Goal: Task Accomplishment & Management: Manage account settings

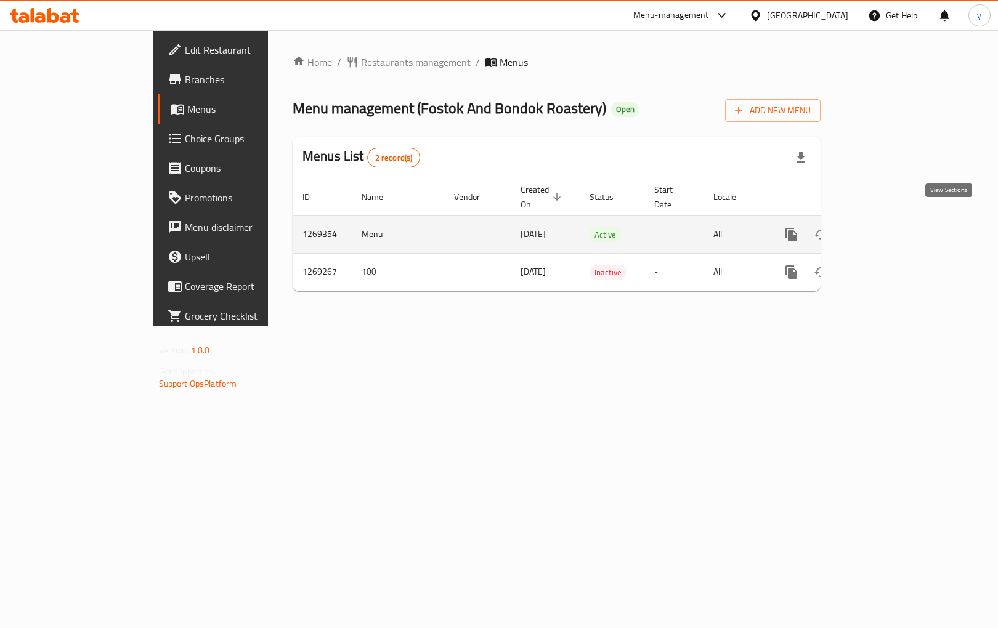
click at [887, 227] on icon "enhanced table" at bounding box center [880, 234] width 15 height 15
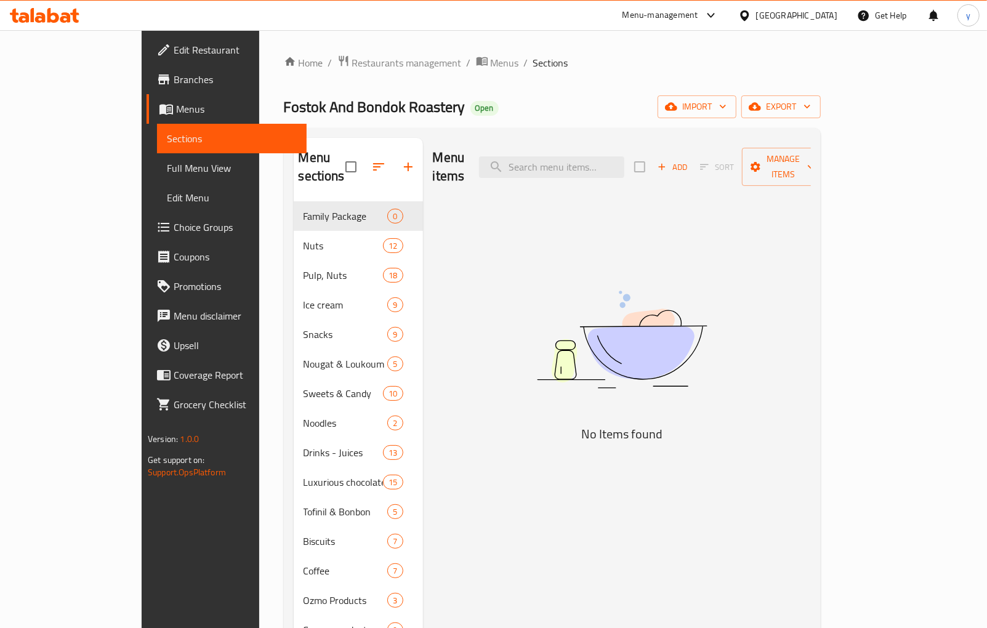
click at [573, 169] on div "Menu items Add Sort Manage items" at bounding box center [622, 167] width 378 height 59
click at [575, 162] on input "search" at bounding box center [551, 167] width 145 height 22
paste input "ميكس ماليزى"
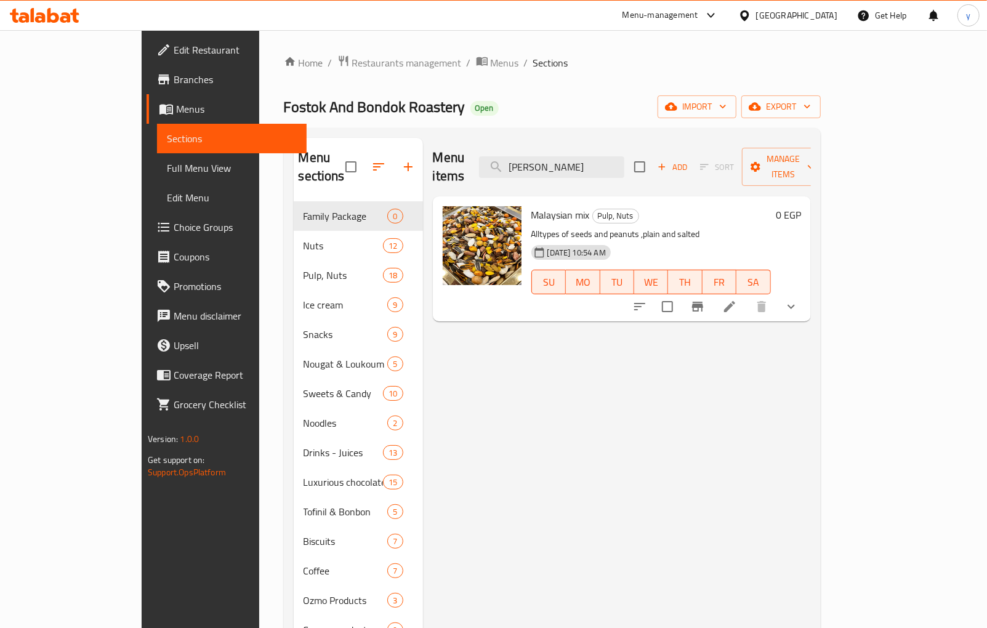
type input "ميكس ماليزى"
click at [678, 227] on p "Alltypes of seeds and peanuts ,plain and salted" at bounding box center [651, 234] width 240 height 15
click at [735, 301] on icon at bounding box center [729, 306] width 11 height 11
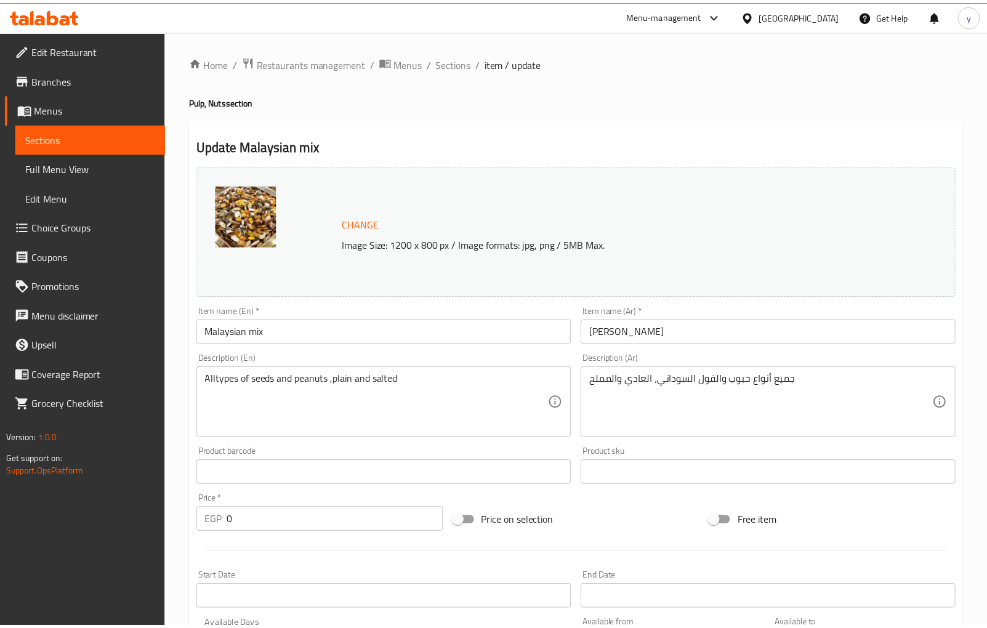
scroll to position [359, 0]
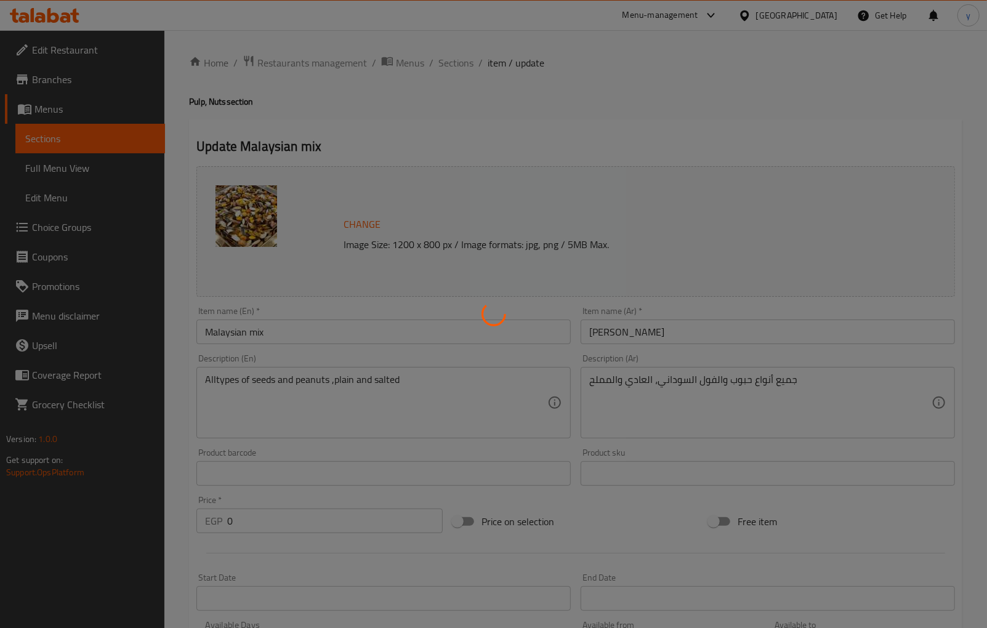
click at [501, 134] on div at bounding box center [493, 314] width 987 height 628
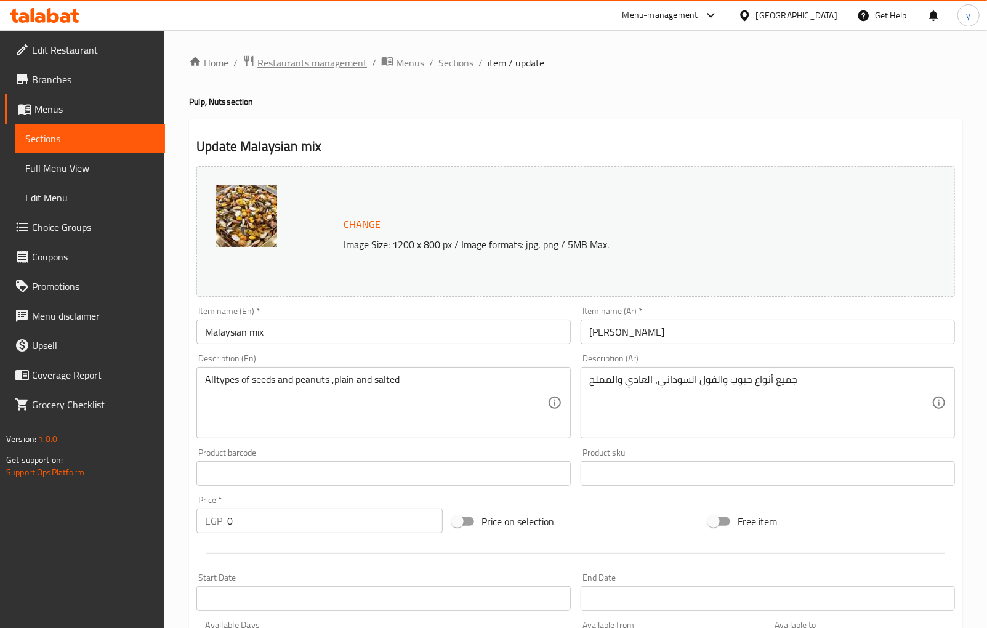
click at [303, 60] on span "Restaurants management" at bounding box center [312, 62] width 110 height 15
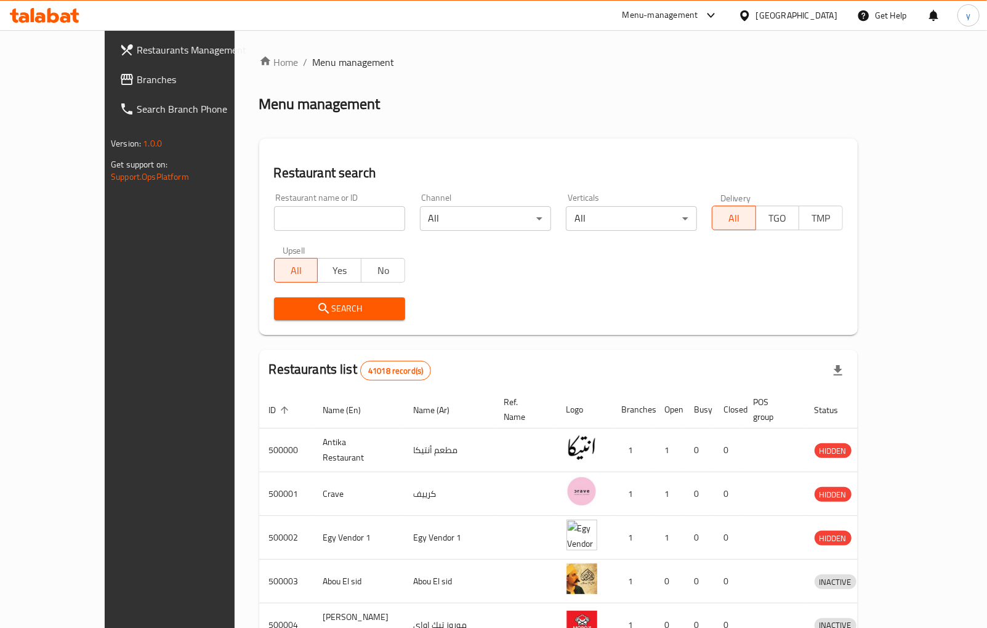
click at [137, 86] on span "Branches" at bounding box center [198, 79] width 123 height 15
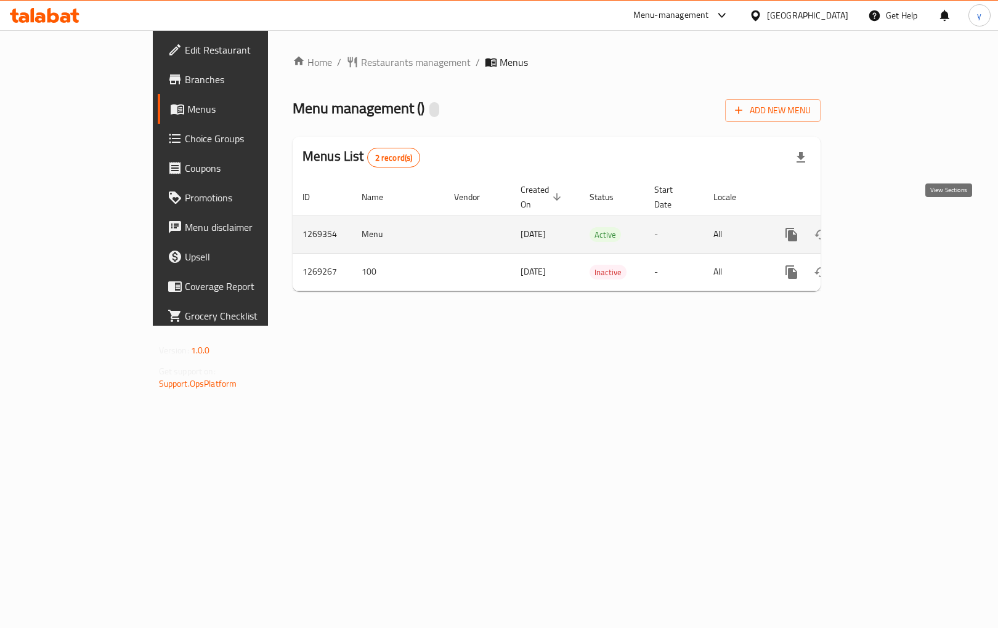
click at [887, 227] on icon "enhanced table" at bounding box center [880, 234] width 15 height 15
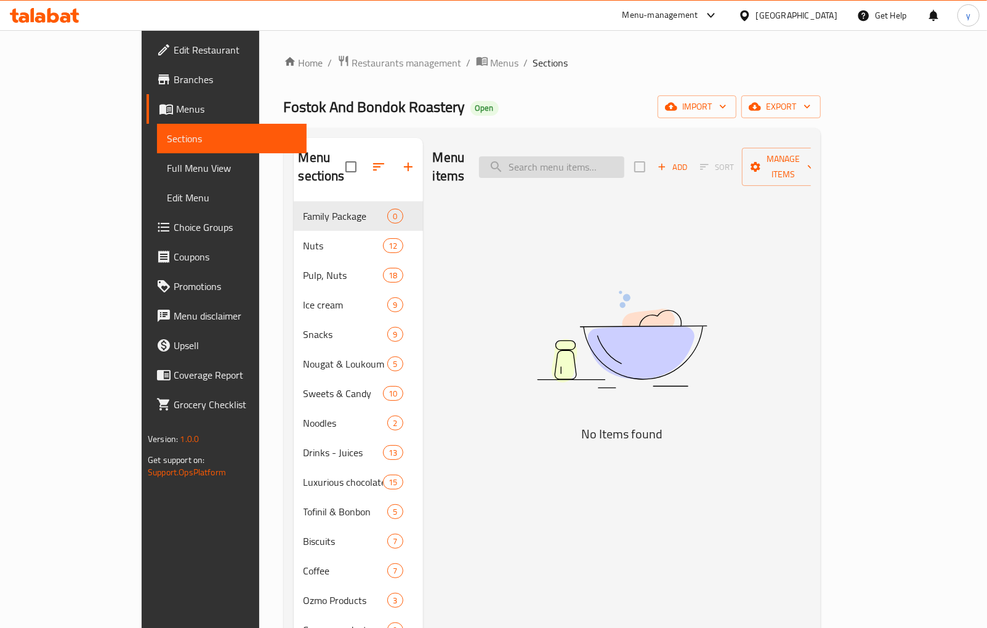
click at [555, 163] on input "search" at bounding box center [551, 167] width 145 height 22
click at [557, 159] on input "search" at bounding box center [551, 167] width 145 height 22
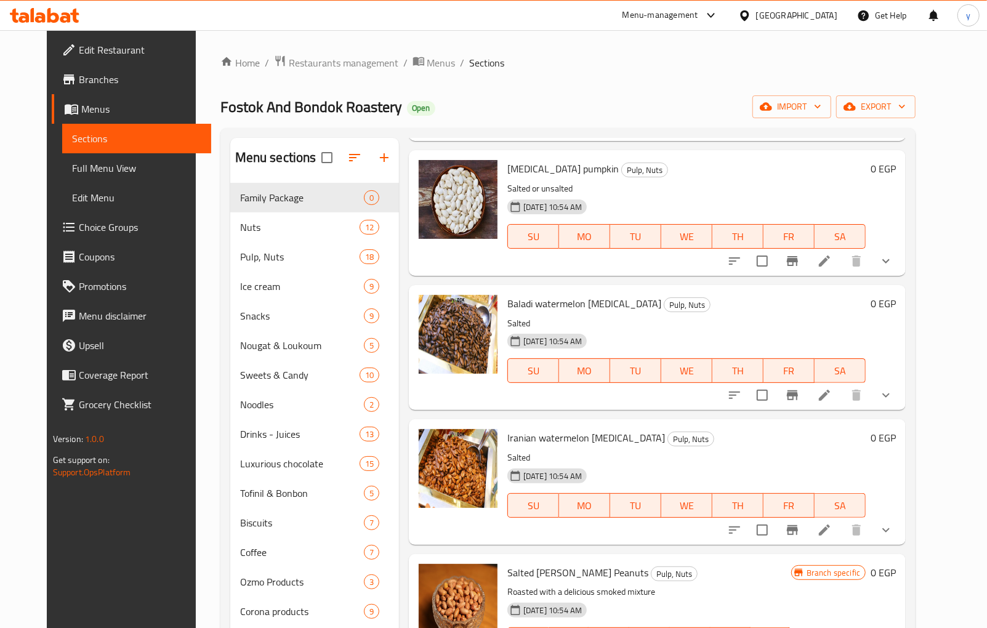
scroll to position [1916, 0]
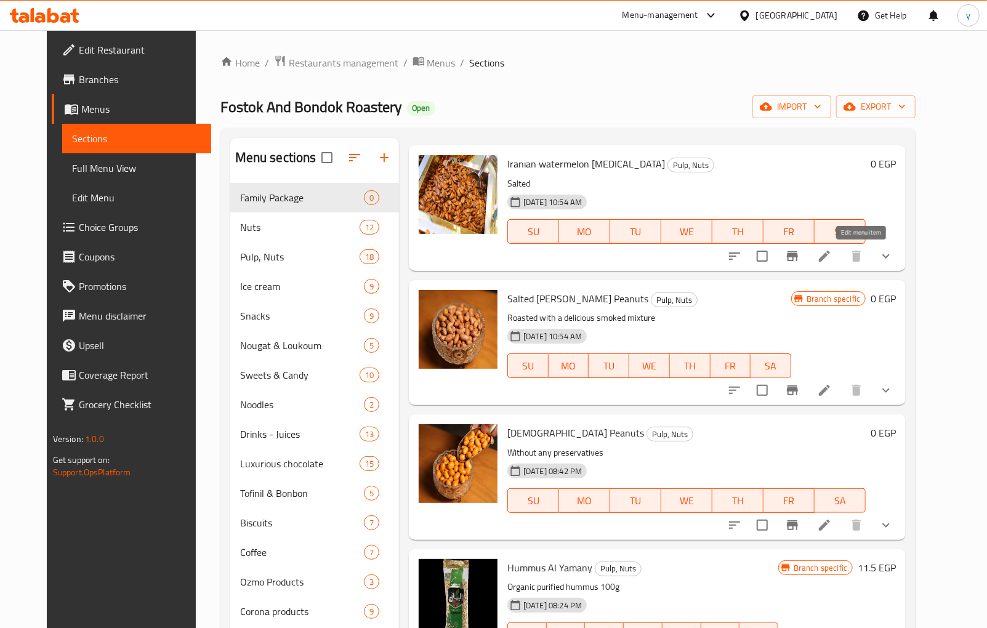
type input "ل"
click at [832, 259] on icon at bounding box center [824, 256] width 15 height 15
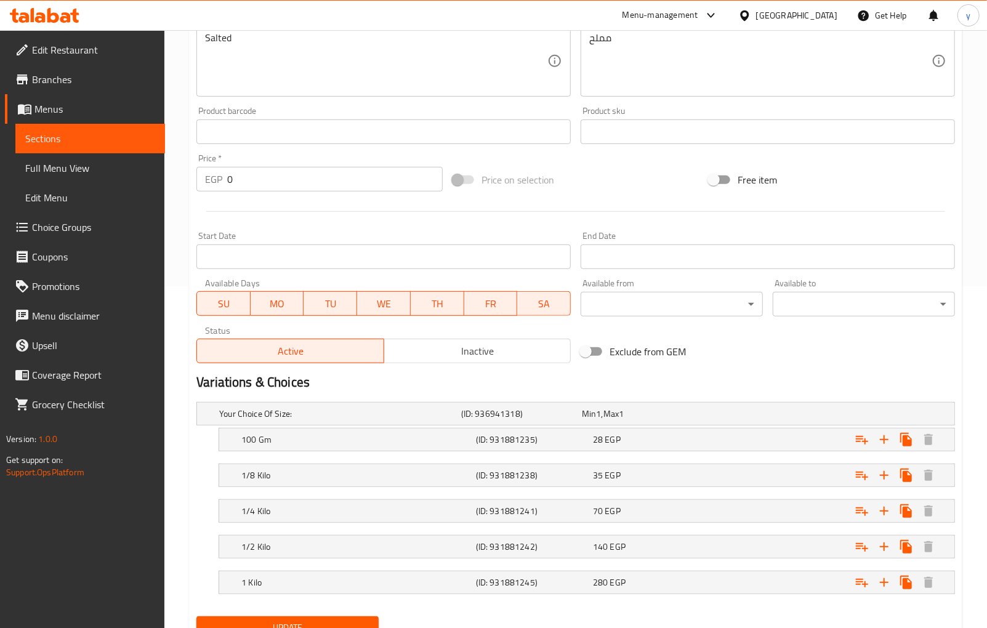
scroll to position [395, 0]
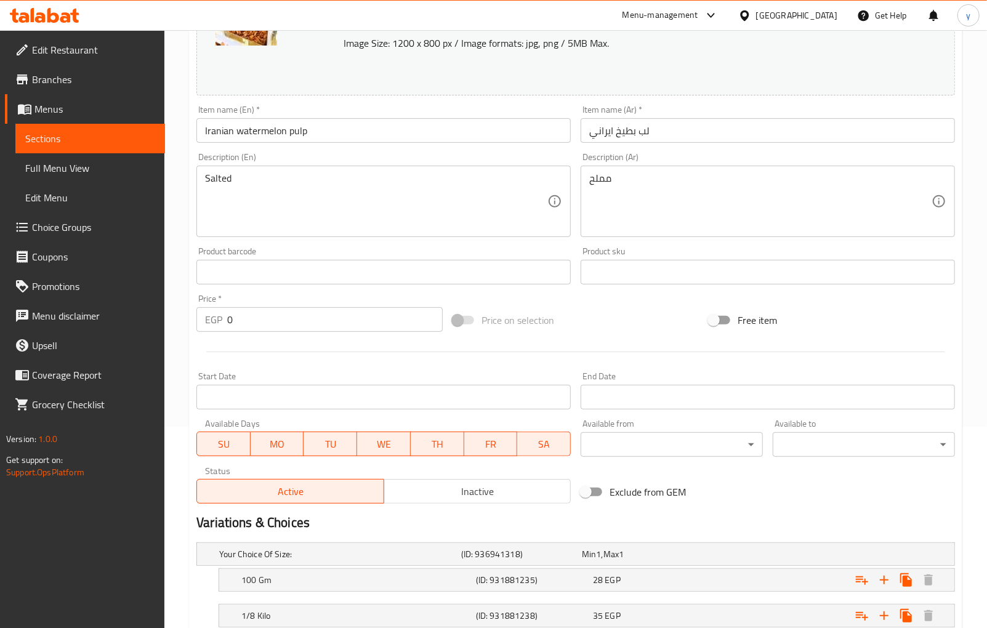
scroll to position [395, 0]
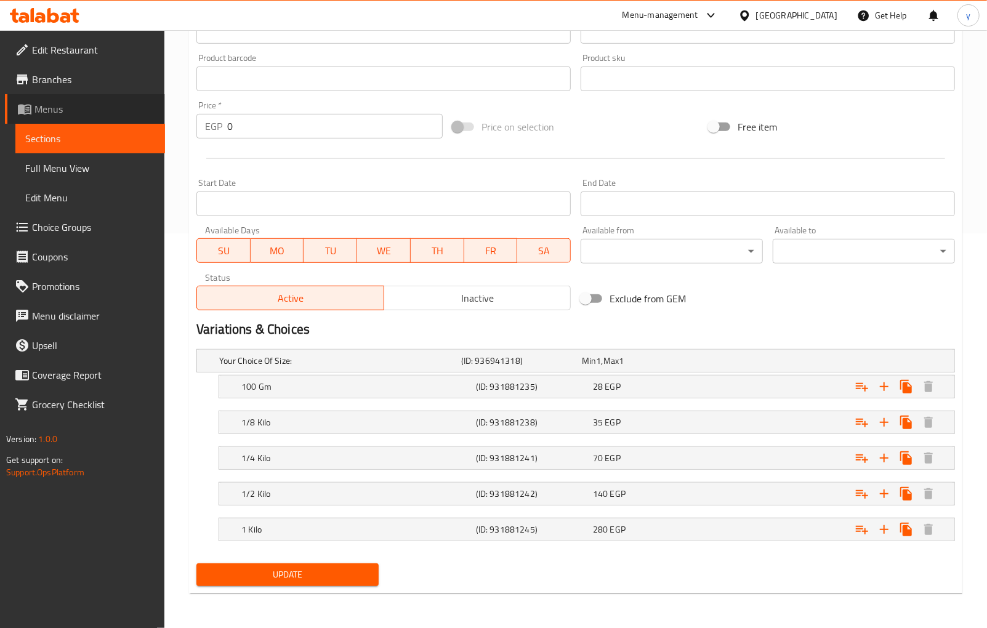
click at [46, 105] on span "Menus" at bounding box center [94, 109] width 121 height 15
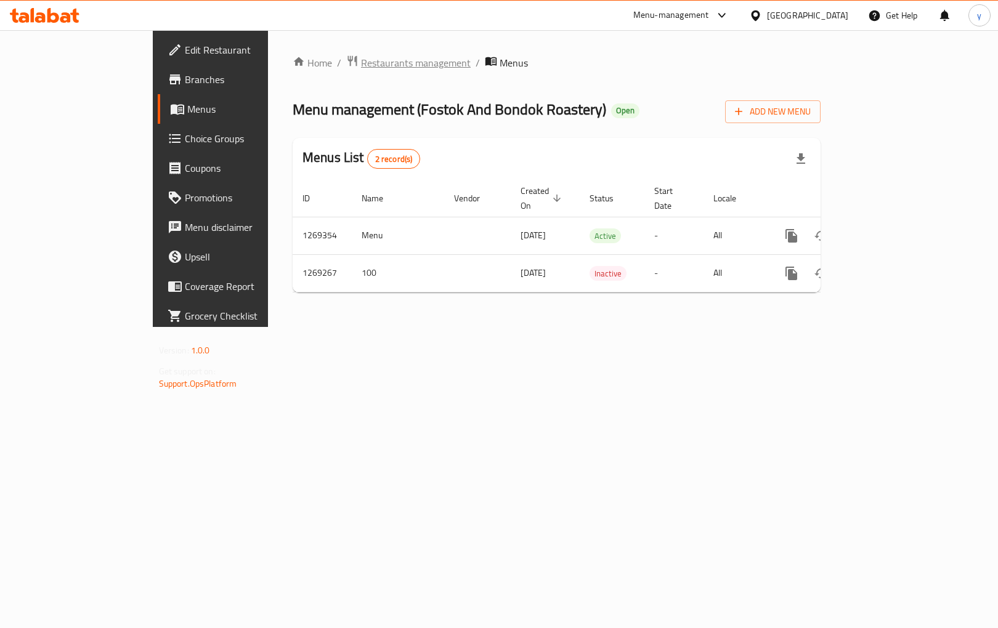
drag, startPoint x: 330, startPoint y: 72, endPoint x: 326, endPoint y: 65, distance: 8.3
click at [329, 70] on div "Home / Restaurants management / Menus Menu management ( Fostok And Bondok Roast…" at bounding box center [557, 179] width 528 height 248
click at [361, 60] on span "Restaurants management" at bounding box center [416, 62] width 110 height 15
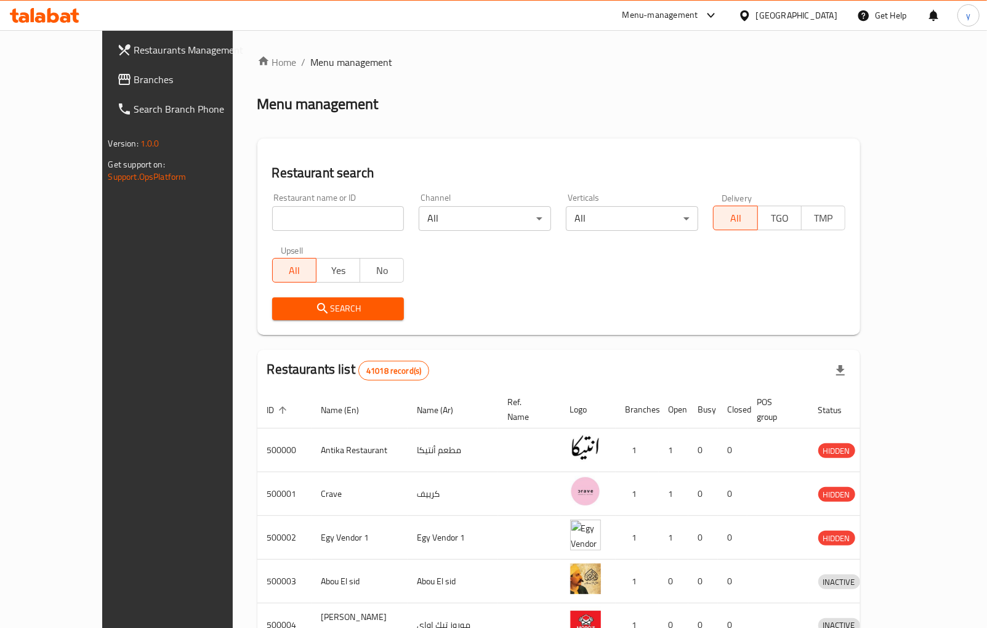
click at [134, 81] on span "Branches" at bounding box center [195, 79] width 123 height 15
